Goal: Task Accomplishment & Management: Complete application form

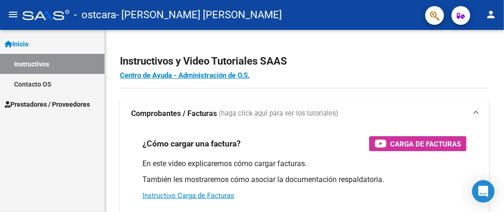
click at [82, 105] on span "Prestadores / Proveedores" at bounding box center [47, 104] width 85 height 10
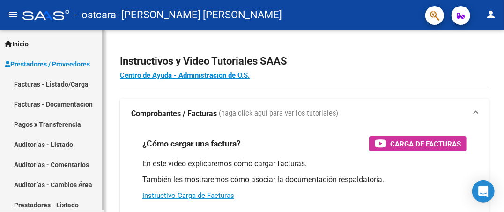
click at [53, 79] on link "Facturas - Listado/Carga" at bounding box center [52, 84] width 105 height 20
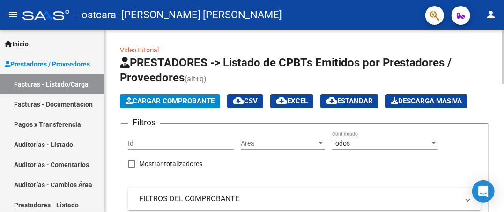
click at [148, 99] on span "Cargar Comprobante" at bounding box center [170, 101] width 89 height 8
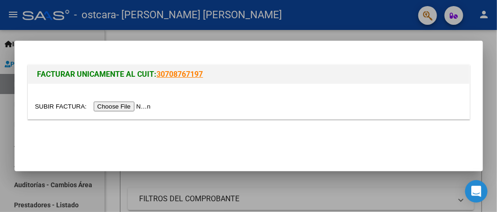
click at [129, 108] on input "file" at bounding box center [94, 107] width 119 height 10
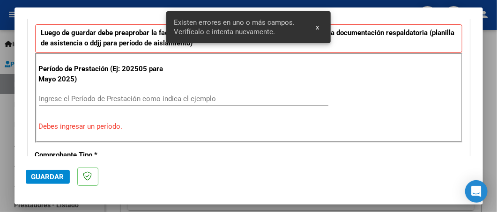
scroll to position [256, 0]
click at [98, 99] on input "Ingrese el Período de Prestación como indica el ejemplo" at bounding box center [184, 99] width 290 height 8
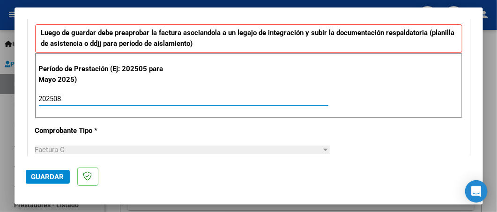
type input "202508"
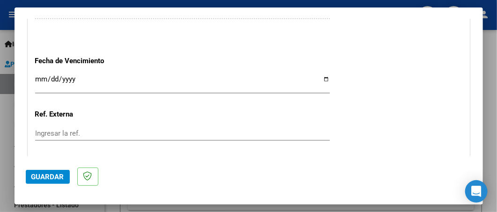
scroll to position [648, 0]
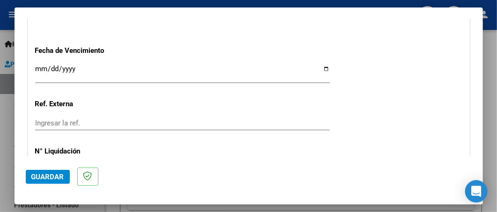
click at [323, 65] on input "Ingresar la fecha" at bounding box center [182, 72] width 295 height 15
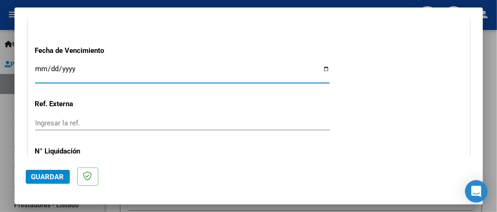
type input "[DATE]"
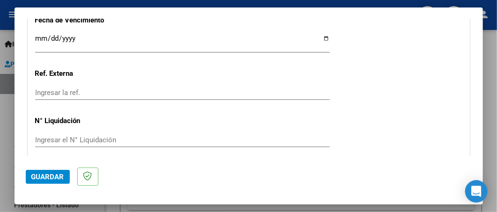
scroll to position [714, 0]
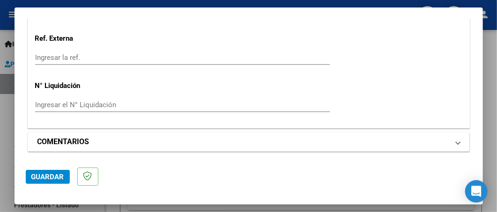
click at [449, 142] on span "COMENTARIOS" at bounding box center [247, 141] width 419 height 11
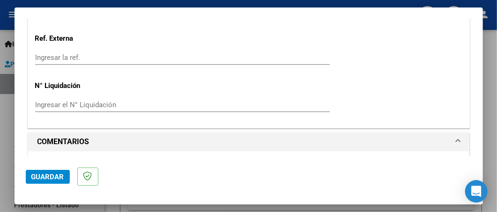
scroll to position [804, 0]
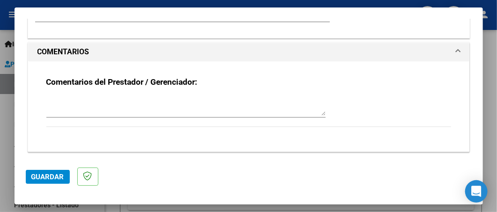
click at [51, 174] on span "Guardar" at bounding box center [47, 177] width 33 height 8
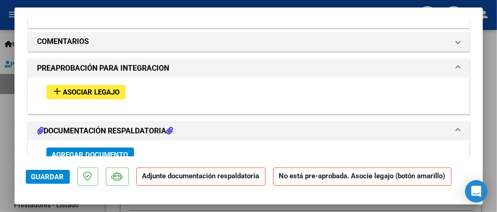
click at [95, 88] on span "Asociar Legajo" at bounding box center [91, 92] width 57 height 8
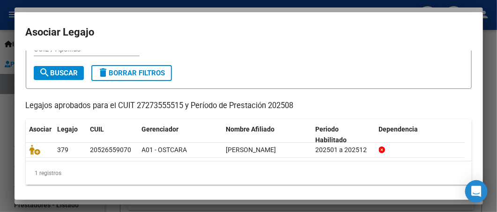
scroll to position [42, 0]
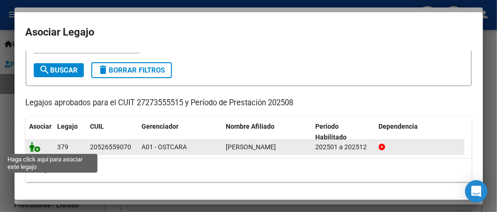
click at [34, 149] on icon at bounding box center [35, 147] width 11 height 10
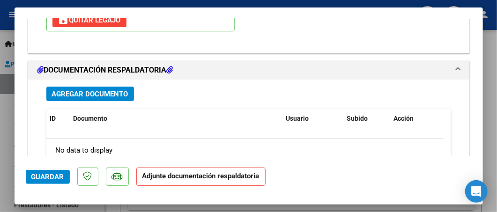
scroll to position [1007, 0]
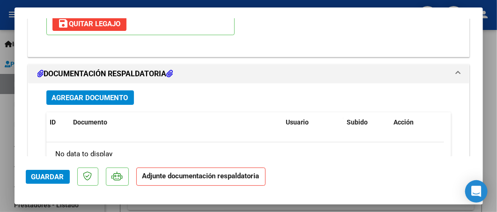
click at [81, 96] on span "Agregar Documento" at bounding box center [90, 98] width 76 height 8
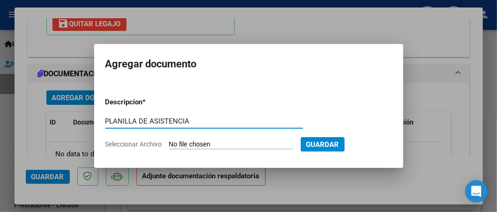
type input "PLANILLA DE ASISTENCIA"
click at [185, 145] on input "Seleccionar Archivo" at bounding box center [231, 145] width 124 height 9
type input "C:\fakepath\Ledesma asist AGOSTO .pdf"
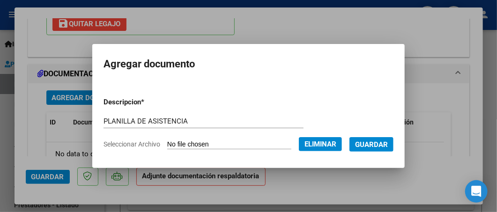
click at [375, 143] on span "Guardar" at bounding box center [371, 145] width 33 height 8
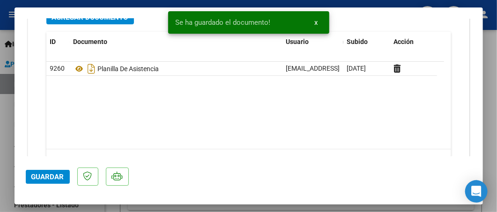
scroll to position [1091, 0]
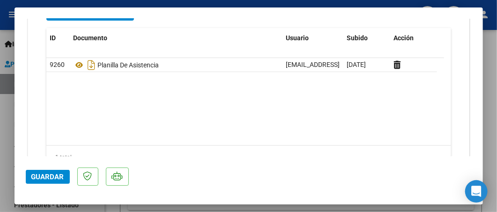
click at [42, 176] on span "Guardar" at bounding box center [47, 177] width 33 height 8
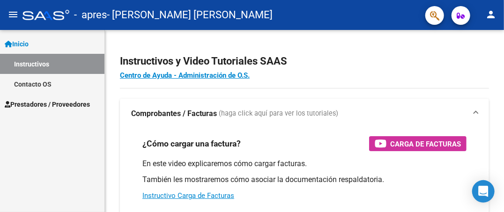
click at [45, 103] on span "Prestadores / Proveedores" at bounding box center [47, 104] width 85 height 10
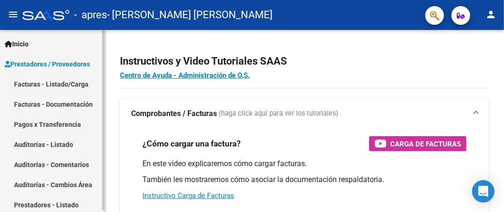
click at [46, 84] on link "Facturas - Listado/Carga" at bounding box center [52, 84] width 105 height 20
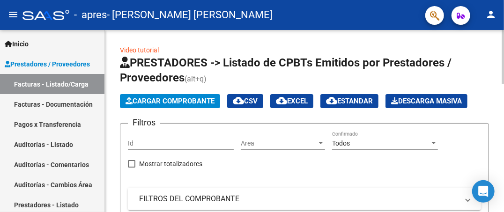
click at [168, 103] on span "Cargar Comprobante" at bounding box center [170, 101] width 89 height 8
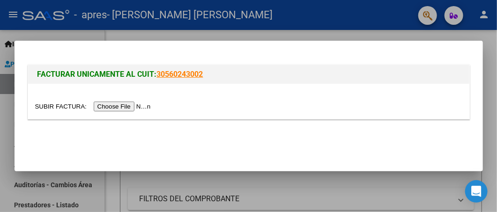
click at [127, 105] on input "file" at bounding box center [94, 107] width 119 height 10
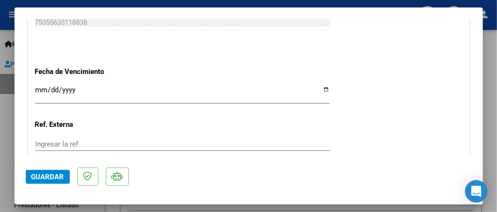
scroll to position [578, 0]
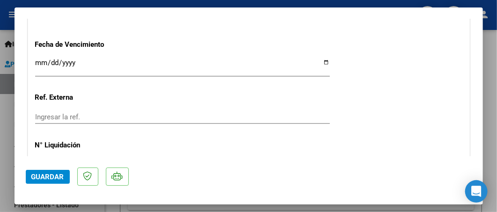
click at [321, 62] on input "Ingresar la fecha" at bounding box center [182, 66] width 295 height 15
type input "[DATE]"
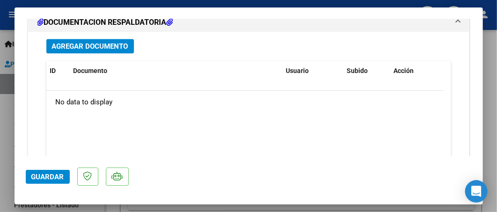
scroll to position [766, 0]
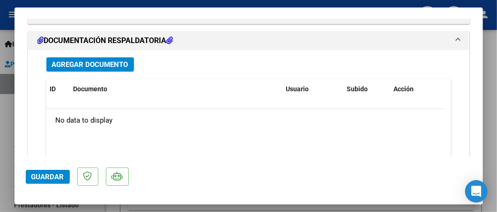
click at [83, 60] on span "Agregar Documento" at bounding box center [90, 64] width 76 height 8
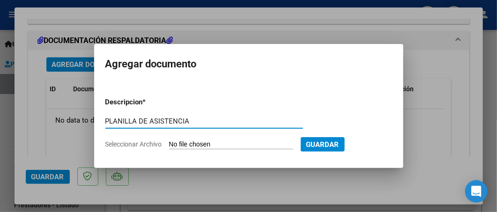
type input "PLANILLA DE ASISTENCIA"
click at [177, 144] on input "Seleccionar Archivo" at bounding box center [231, 145] width 124 height 9
type input "C:\fakepath\De La O asist agosto.jpg"
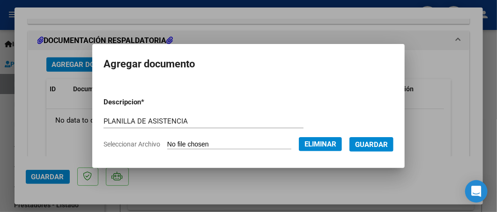
click at [380, 146] on span "Guardar" at bounding box center [371, 145] width 33 height 8
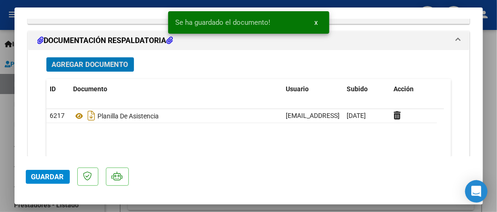
click at [36, 178] on span "Guardar" at bounding box center [47, 177] width 33 height 8
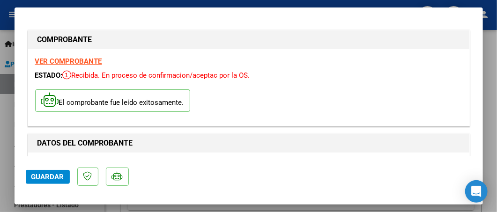
scroll to position [0, 0]
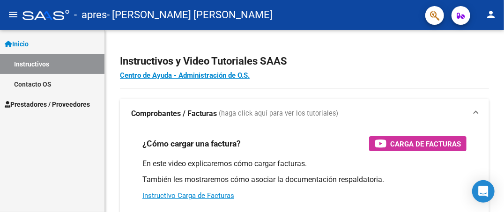
click at [86, 106] on span "Prestadores / Proveedores" at bounding box center [47, 104] width 85 height 10
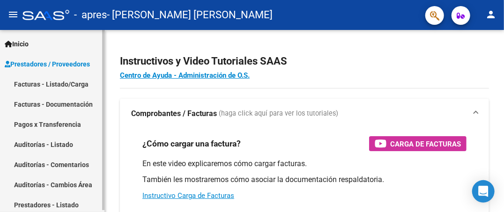
click at [74, 80] on link "Facturas - Listado/Carga" at bounding box center [52, 84] width 105 height 20
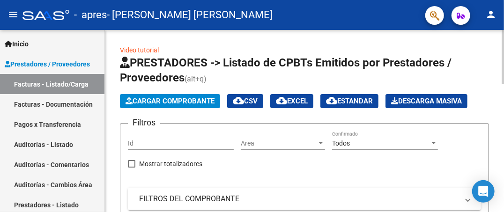
click at [134, 98] on span "Cargar Comprobante" at bounding box center [170, 101] width 89 height 8
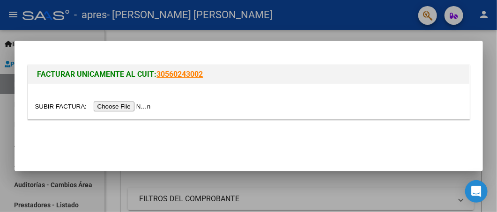
click at [128, 111] on input "file" at bounding box center [94, 107] width 119 height 10
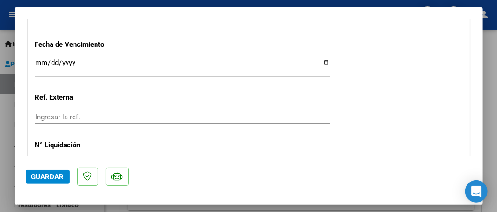
scroll to position [581, 0]
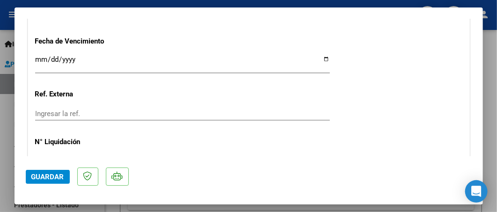
click at [321, 57] on input "Ingresar la fecha" at bounding box center [182, 63] width 295 height 15
type input "[DATE]"
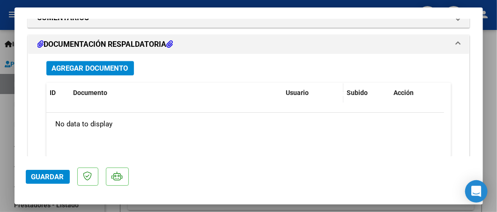
scroll to position [740, 0]
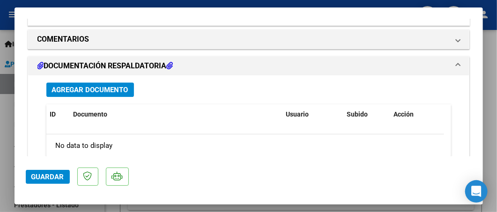
click at [95, 90] on span "Agregar Documento" at bounding box center [90, 90] width 76 height 8
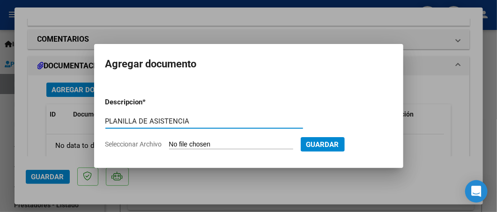
type input "PLANILLA DE ASISTENCIA"
click at [178, 143] on input "Seleccionar Archivo" at bounding box center [231, 145] width 124 height 9
type input "C:\fakepath\Ormachea asist agosto .jpg"
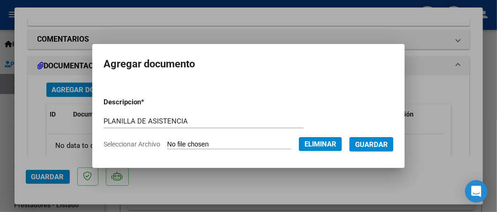
click at [366, 144] on span "Guardar" at bounding box center [371, 145] width 33 height 8
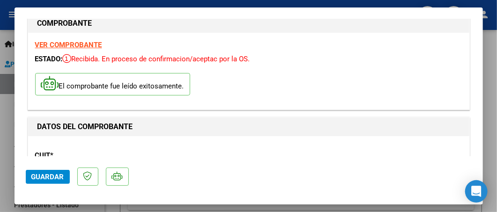
scroll to position [0, 0]
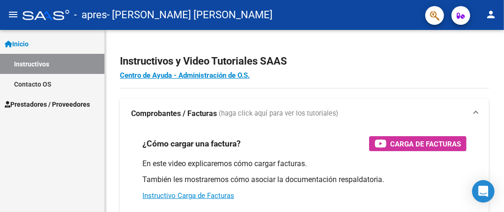
click at [74, 101] on span "Prestadores / Proveedores" at bounding box center [47, 104] width 85 height 10
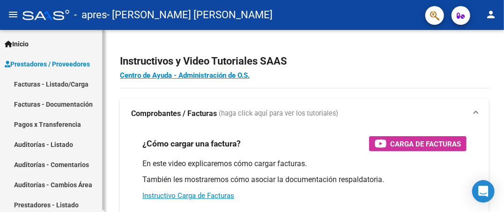
click at [63, 82] on link "Facturas - Listado/Carga" at bounding box center [52, 84] width 105 height 20
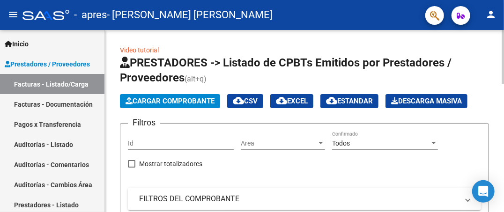
click at [147, 101] on span "Cargar Comprobante" at bounding box center [170, 101] width 89 height 8
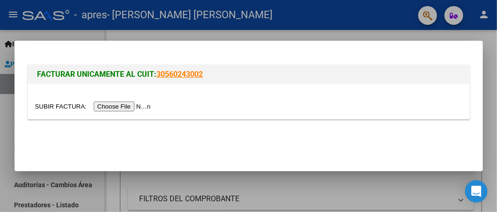
click at [136, 106] on input "file" at bounding box center [94, 107] width 119 height 10
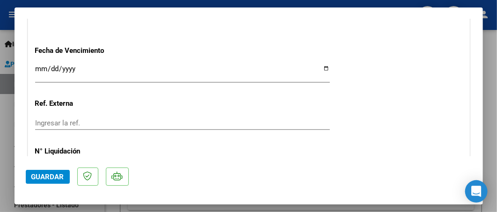
scroll to position [587, 0]
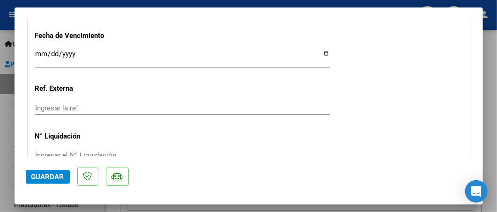
click at [321, 53] on input "Ingresar la fecha" at bounding box center [182, 57] width 295 height 15
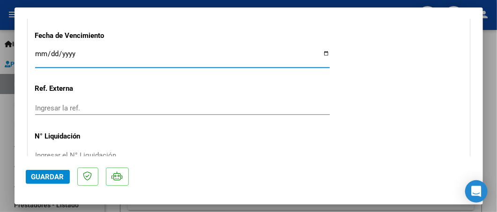
type input "[DATE]"
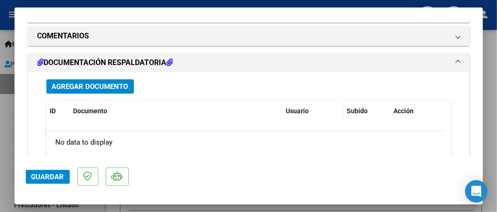
scroll to position [746, 0]
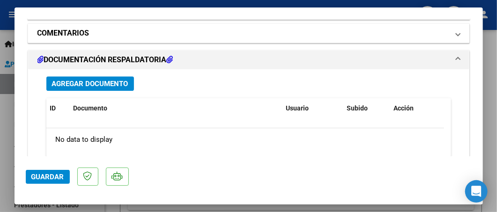
click at [318, 33] on mat-panel-title "COMENTARIOS" at bounding box center [244, 33] width 412 height 11
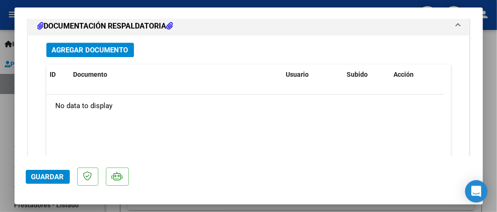
scroll to position [874, 0]
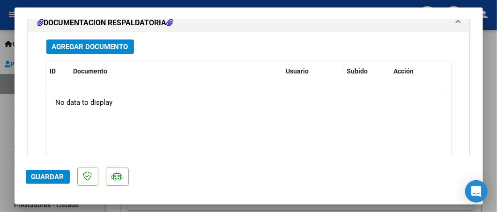
click at [109, 43] on span "Agregar Documento" at bounding box center [90, 47] width 76 height 8
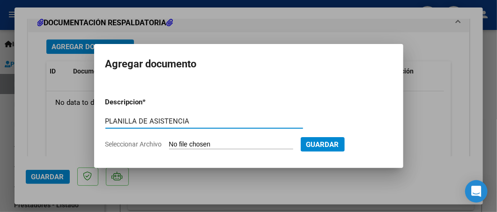
type input "PLANILLA DE ASISTENCIA"
click at [181, 141] on input "Seleccionar Archivo" at bounding box center [231, 145] width 124 height 9
type input "C:\fakepath\Pared asist agosto .jpg"
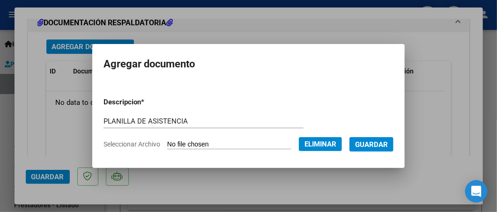
click at [378, 147] on span "Guardar" at bounding box center [371, 145] width 33 height 8
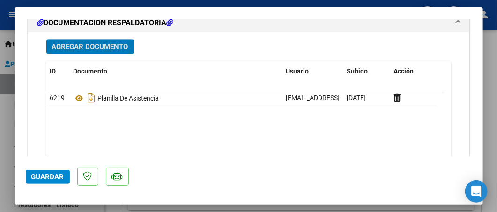
click at [47, 177] on span "Guardar" at bounding box center [47, 177] width 33 height 8
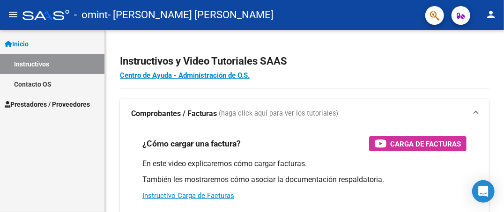
click at [82, 104] on span "Prestadores / Proveedores" at bounding box center [47, 104] width 85 height 10
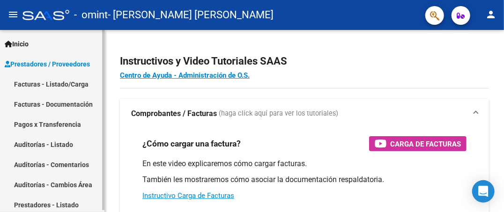
click at [52, 105] on link "Facturas - Documentación" at bounding box center [52, 104] width 105 height 20
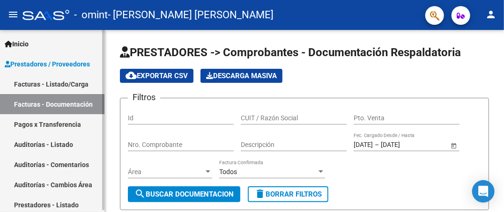
click at [55, 84] on link "Facturas - Listado/Carga" at bounding box center [52, 84] width 105 height 20
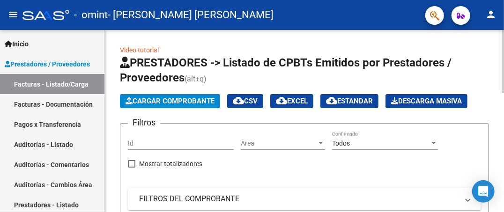
click at [150, 100] on span "Cargar Comprobante" at bounding box center [170, 101] width 89 height 8
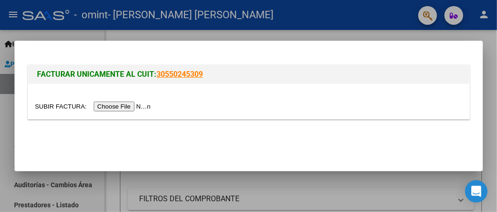
click at [122, 107] on input "file" at bounding box center [94, 107] width 119 height 10
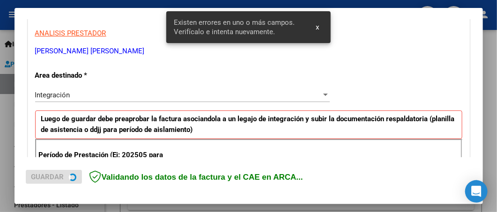
scroll to position [239, 0]
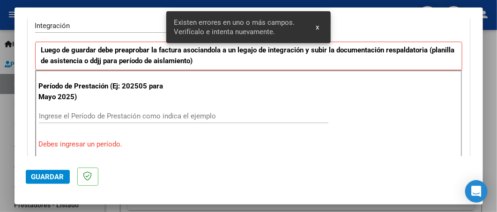
click at [93, 117] on input "Ingrese el Período de Prestación como indica el ejemplo" at bounding box center [184, 116] width 290 height 8
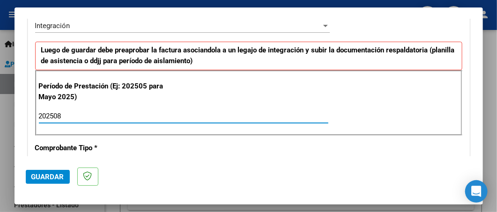
type input "202508"
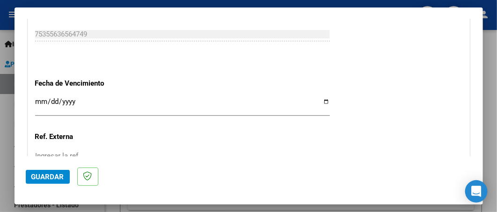
scroll to position [618, 0]
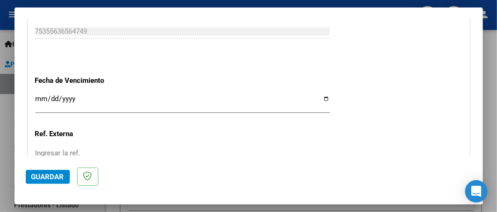
click at [322, 98] on input "Ingresar la fecha" at bounding box center [182, 102] width 295 height 15
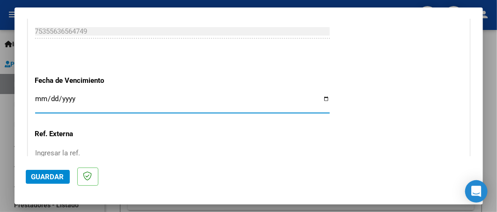
type input "[DATE]"
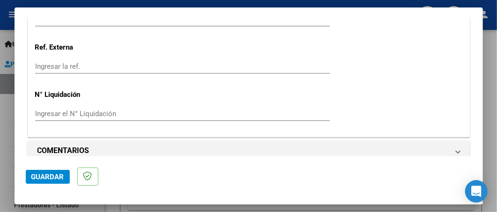
scroll to position [714, 0]
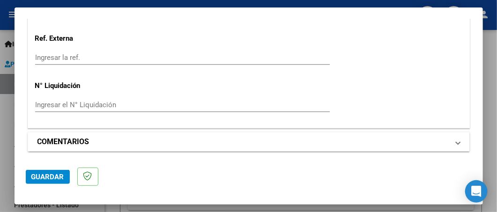
click at [454, 143] on mat-expansion-panel-header "COMENTARIOS" at bounding box center [249, 142] width 442 height 19
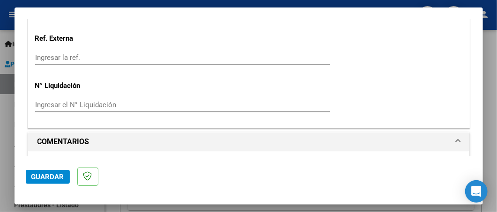
scroll to position [804, 0]
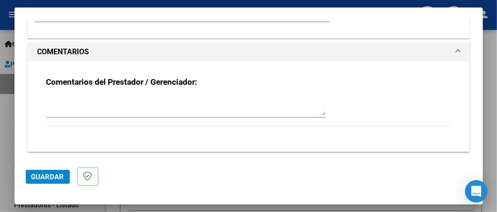
click at [29, 173] on button "Guardar" at bounding box center [48, 177] width 44 height 14
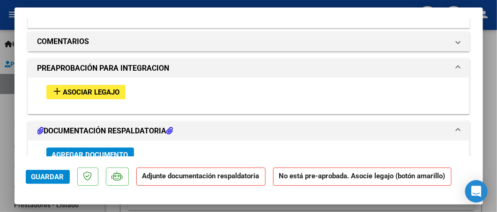
click at [105, 90] on span "Asociar Legajo" at bounding box center [91, 92] width 57 height 8
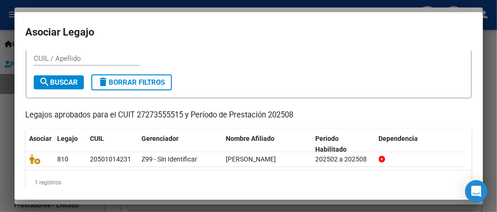
scroll to position [42, 0]
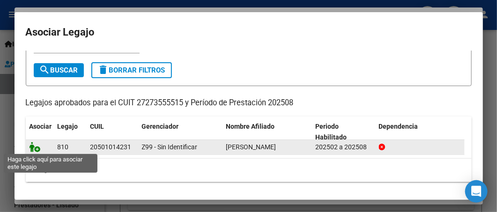
click at [34, 148] on icon at bounding box center [35, 147] width 11 height 10
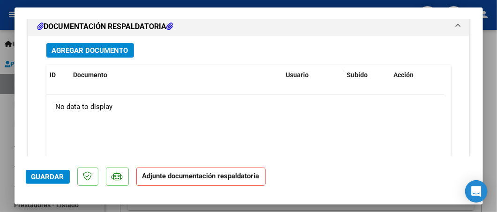
scroll to position [1077, 0]
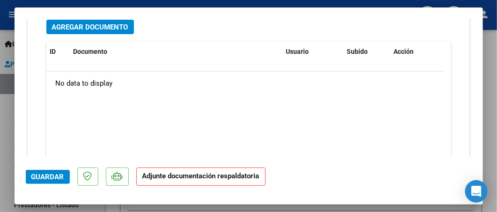
click at [97, 26] on span "Agregar Documento" at bounding box center [90, 27] width 76 height 8
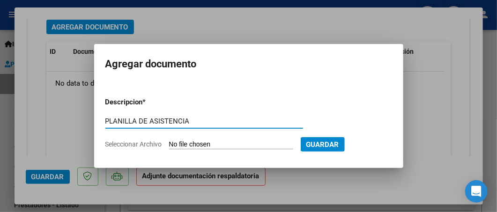
type input "PLANILLA DE ASISTENCIA"
click at [189, 145] on input "Seleccionar Archivo" at bounding box center [231, 145] width 124 height 9
type input "C:\fakepath\[PERSON_NAME] asist agost.pdf"
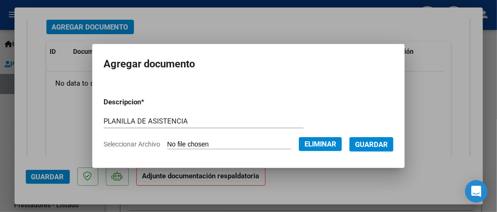
click at [375, 145] on span "Guardar" at bounding box center [371, 145] width 33 height 8
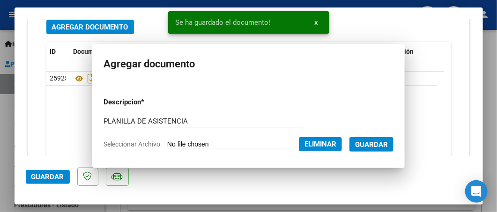
scroll to position [1076, 0]
